Goal: Information Seeking & Learning: Understand process/instructions

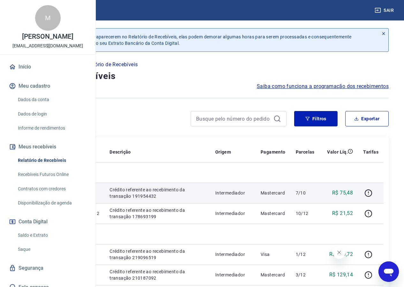
scroll to position [32, 0]
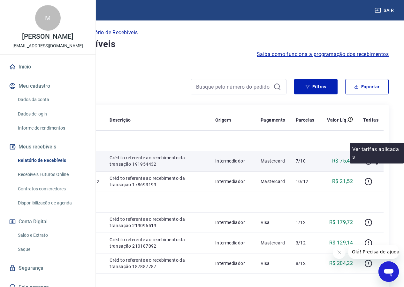
click at [373, 165] on icon "button" at bounding box center [369, 161] width 8 height 8
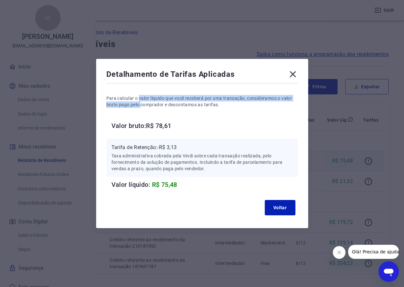
drag, startPoint x: 142, startPoint y: 99, endPoint x: 144, endPoint y: 107, distance: 8.7
click at [144, 107] on p "Para calcular o valor líquido que você receberá por uma transação, consideramos…" at bounding box center [202, 101] width 192 height 13
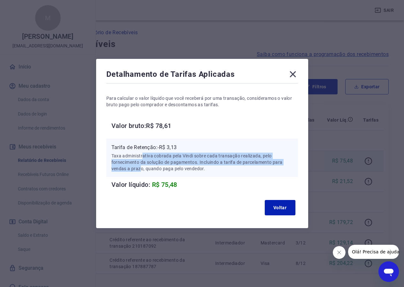
drag, startPoint x: 144, startPoint y: 157, endPoint x: 144, endPoint y: 167, distance: 10.5
click at [144, 167] on p "Taxa administrativa cobrada pela Vindi sobre cada transação realizada, pelo for…" at bounding box center [203, 161] width 182 height 19
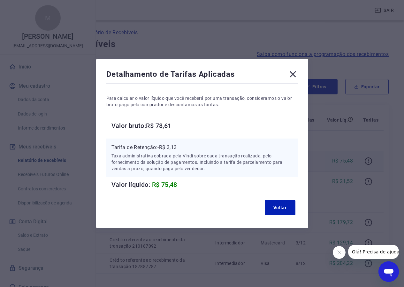
click at [297, 72] on icon at bounding box center [293, 74] width 10 height 10
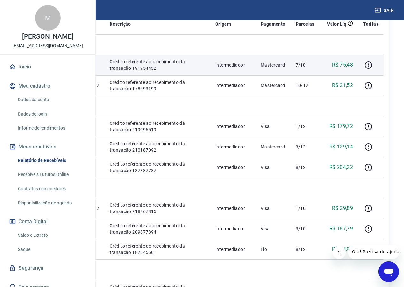
scroll to position [160, 0]
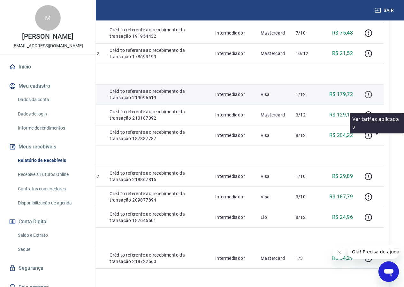
click at [373, 98] on icon "button" at bounding box center [369, 94] width 8 height 8
